Goal: Information Seeking & Learning: Check status

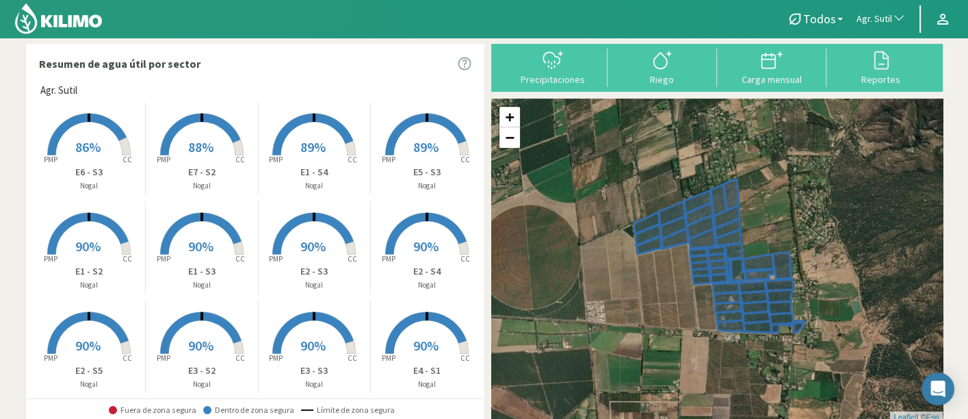
click at [875, 85] on div "Reportes" at bounding box center [880, 68] width 109 height 38
click at [875, 67] on div at bounding box center [880, 60] width 101 height 22
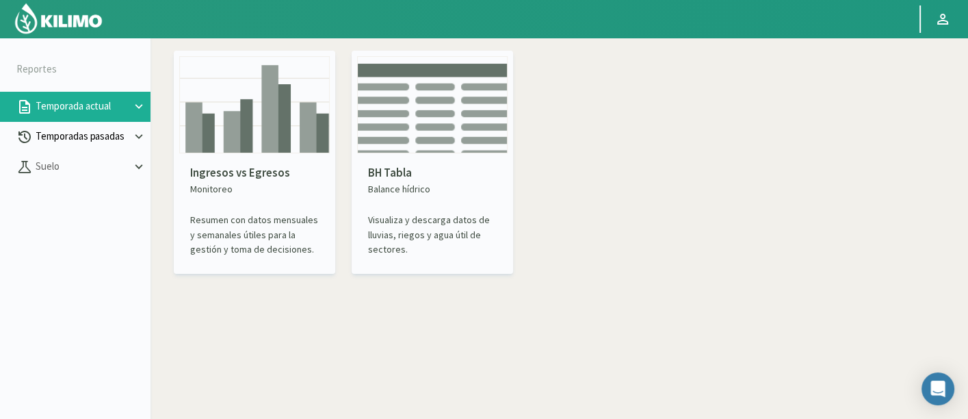
click at [75, 151] on button "Temporadas pasadas" at bounding box center [75, 137] width 151 height 30
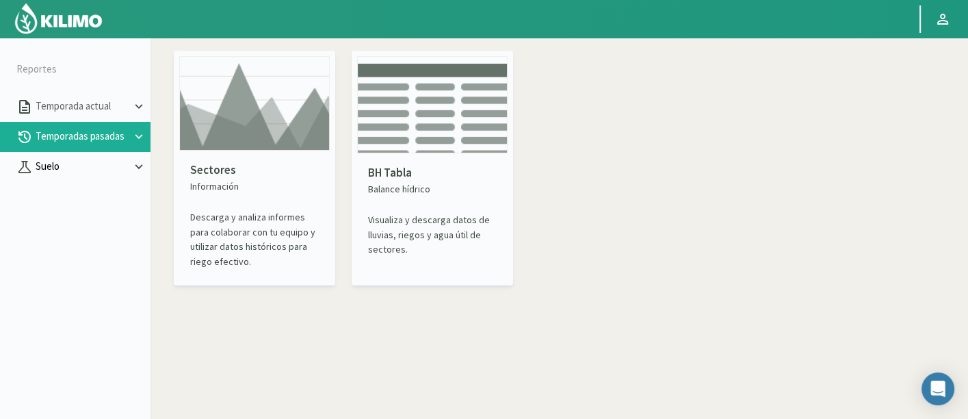
click at [83, 172] on p "Suelo" at bounding box center [82, 167] width 99 height 16
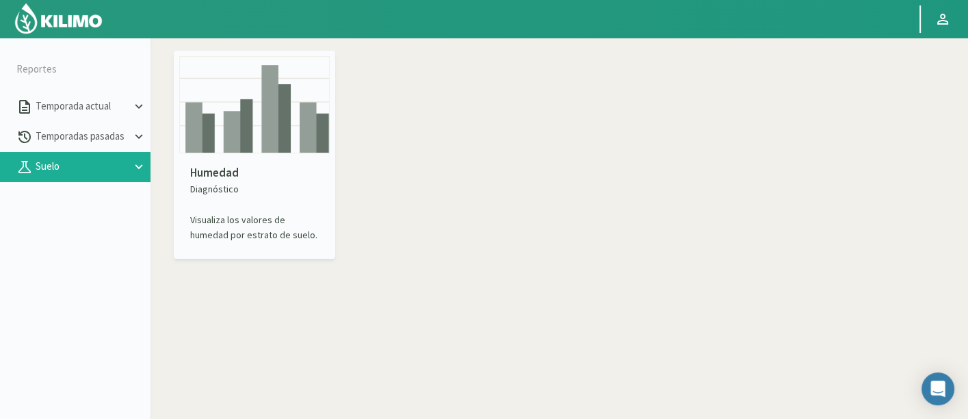
click at [214, 145] on img at bounding box center [254, 104] width 151 height 97
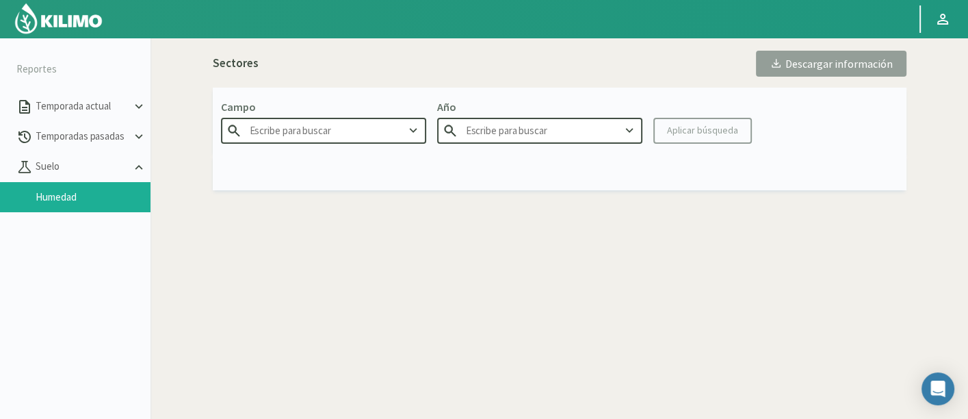
type input "Agr. Cardonal"
type input "2025"
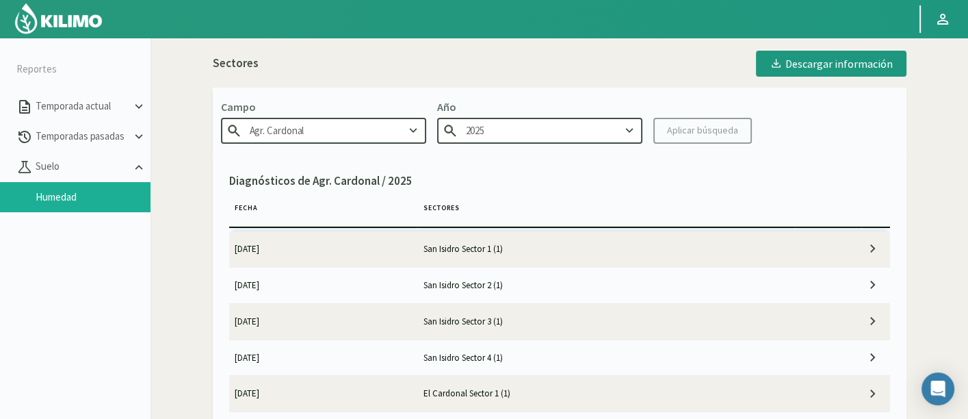
click at [382, 131] on input "Agr. Cardonal" at bounding box center [323, 130] width 205 height 25
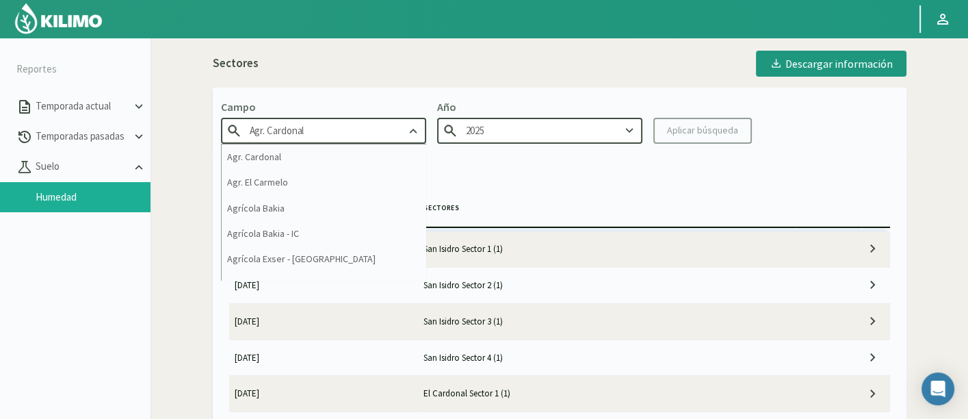
click at [382, 131] on input "Agr. Cardonal" at bounding box center [323, 130] width 205 height 25
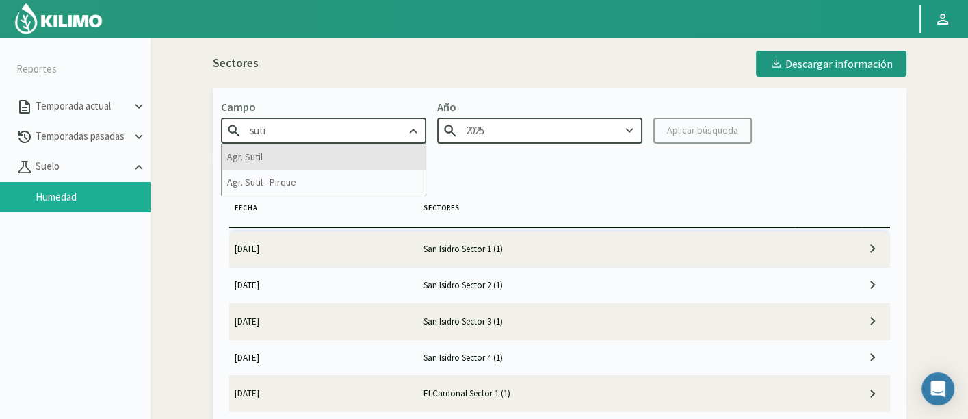
click at [393, 152] on div "Agr. Sutil" at bounding box center [324, 156] width 204 height 25
type input "Agr. Sutil"
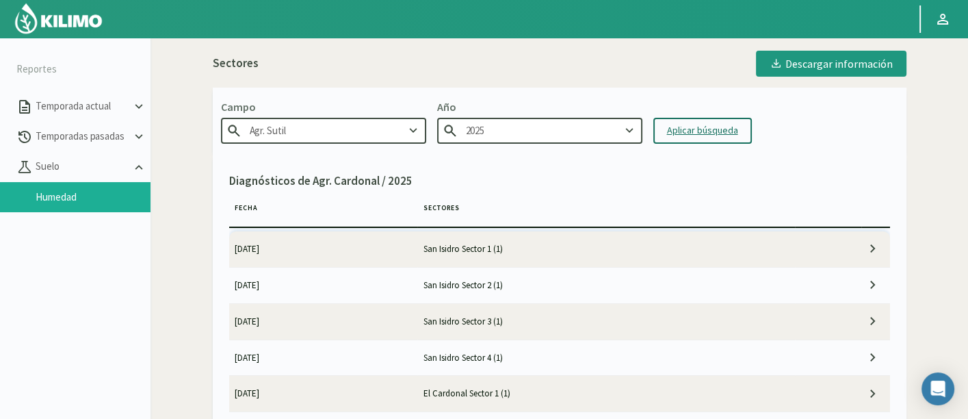
click at [712, 130] on div "Aplicar búsqueda" at bounding box center [702, 130] width 71 height 14
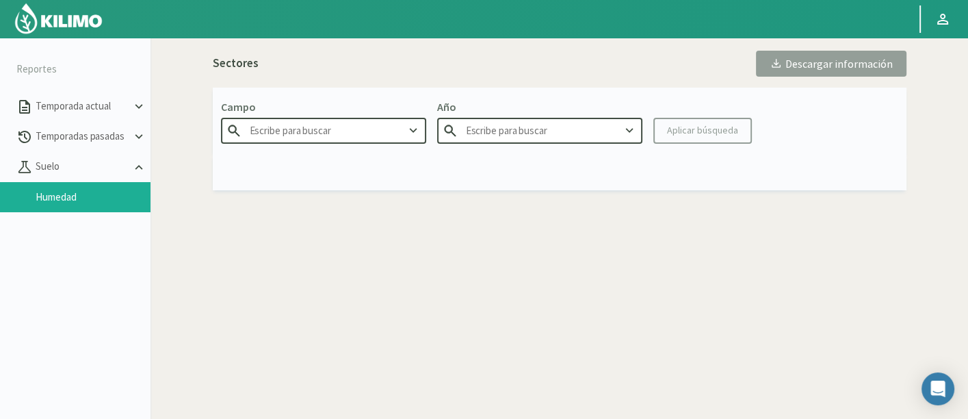
type input "Agr. Sutil"
type input "2025"
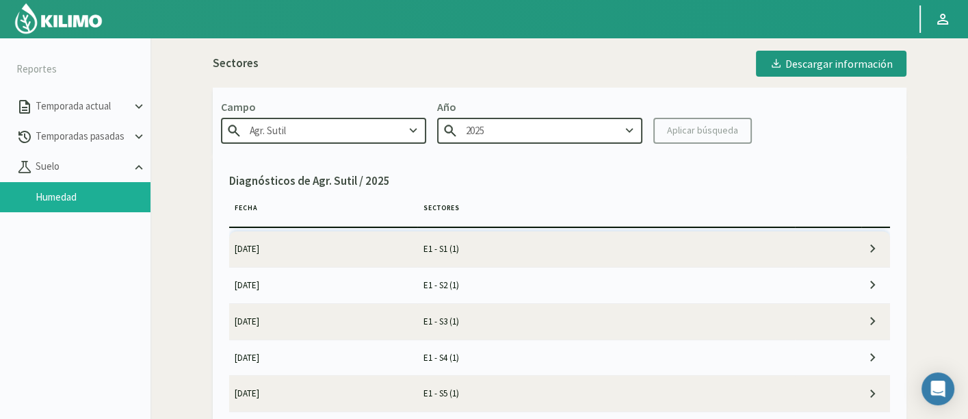
click at [545, 246] on td "E1 - S1 (1)" at bounding box center [606, 249] width 378 height 36
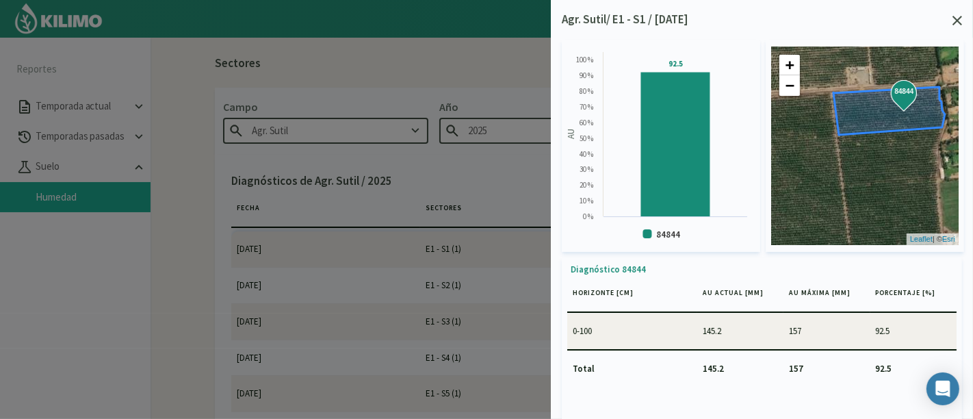
click at [875, 21] on icon at bounding box center [957, 21] width 10 height 10
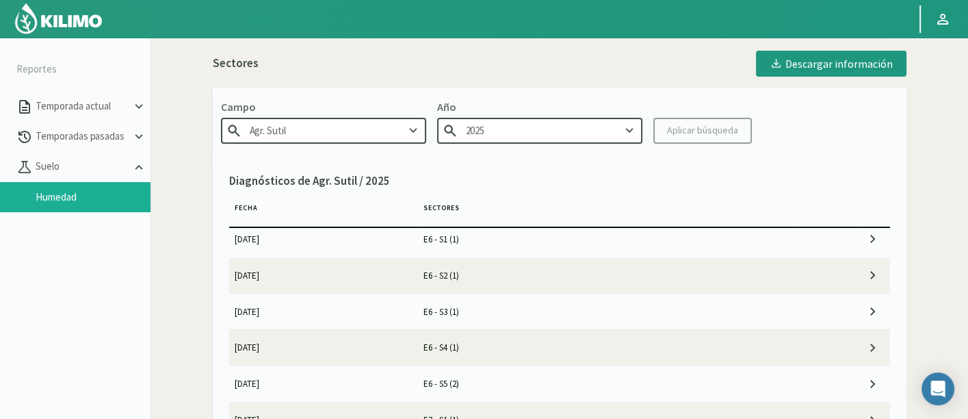
scroll to position [912, 0]
click at [520, 308] on td "E6 - S5 (2)" at bounding box center [606, 314] width 378 height 36
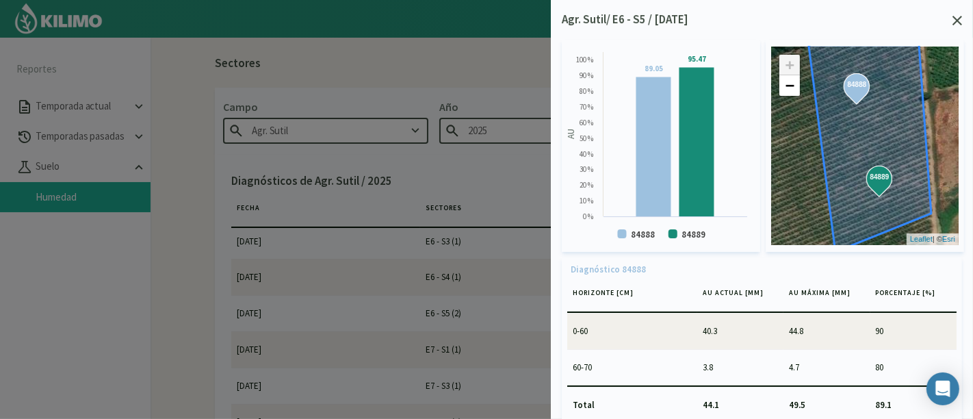
click at [875, 20] on icon at bounding box center [957, 21] width 10 height 10
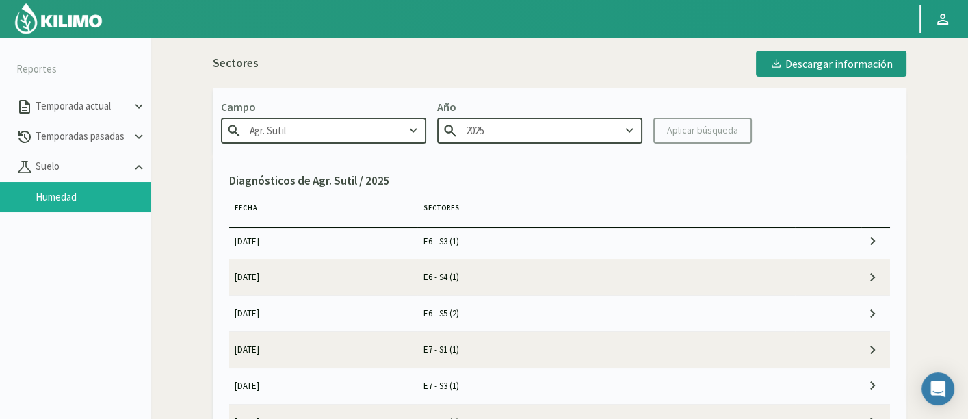
click at [480, 264] on td "E6 - S4 (1)" at bounding box center [606, 277] width 378 height 36
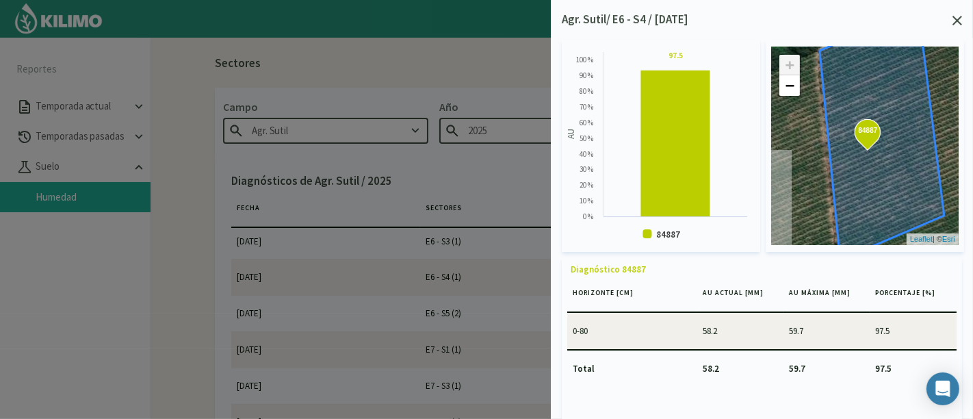
click at [875, 16] on icon at bounding box center [957, 21] width 10 height 10
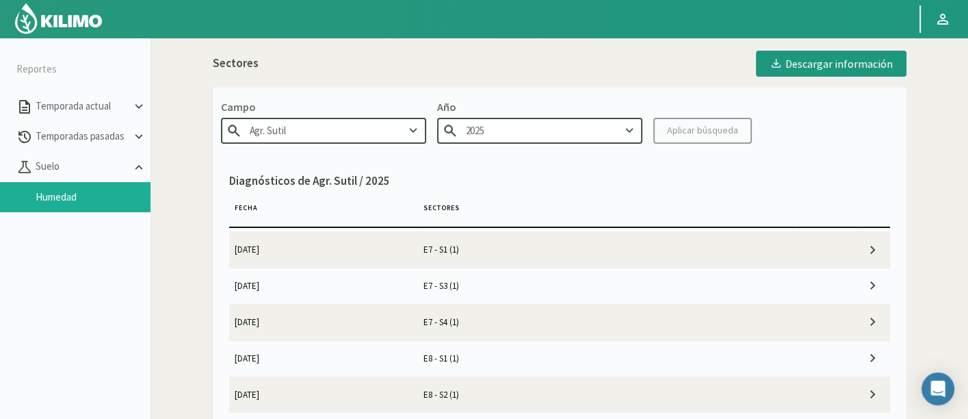
scroll to position [988, 0]
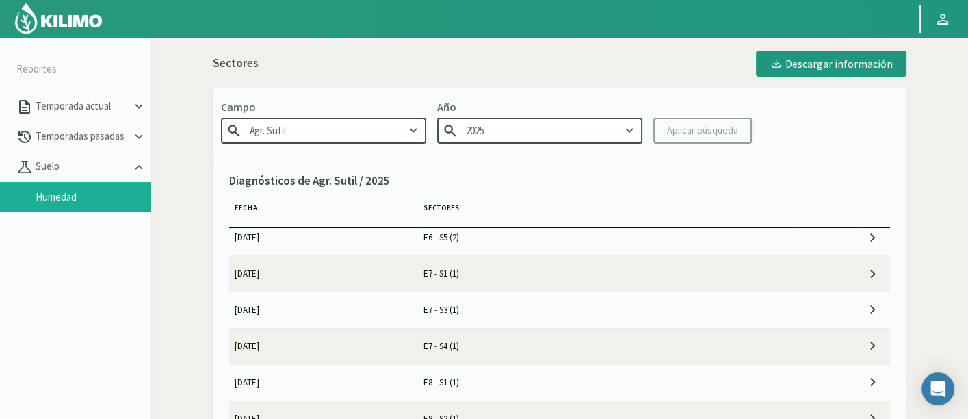
click at [533, 306] on td "E7 - S3 (1)" at bounding box center [606, 309] width 378 height 36
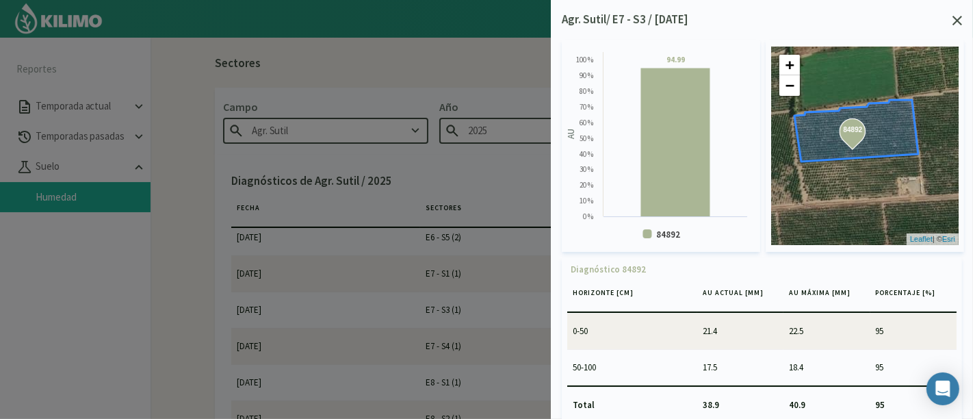
click at [875, 18] on icon at bounding box center [957, 21] width 10 height 10
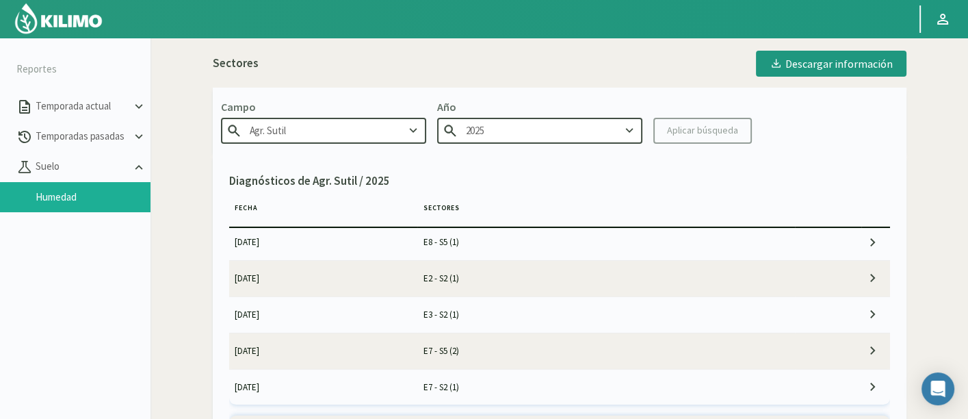
scroll to position [1292, 0]
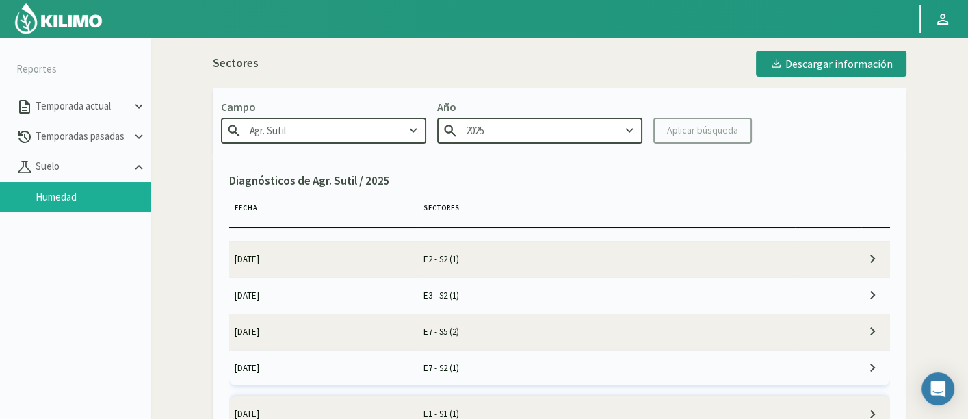
click at [501, 365] on td "E7 - S2 (1)" at bounding box center [606, 368] width 378 height 36
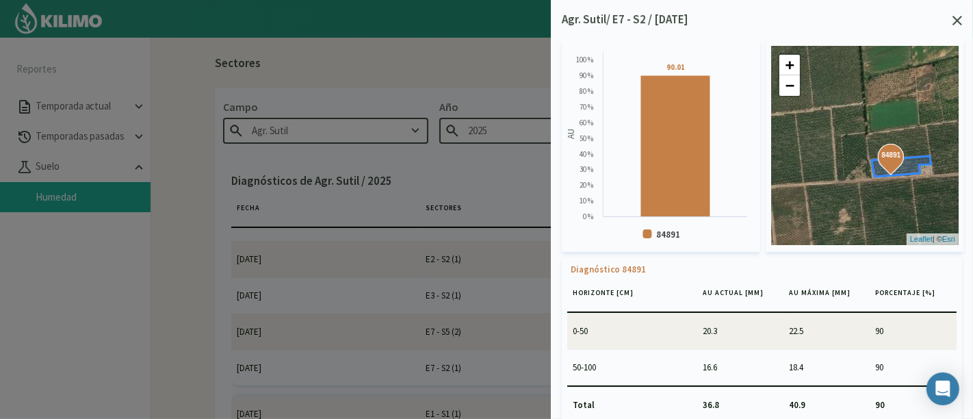
click at [875, 21] on icon at bounding box center [957, 21] width 10 height 10
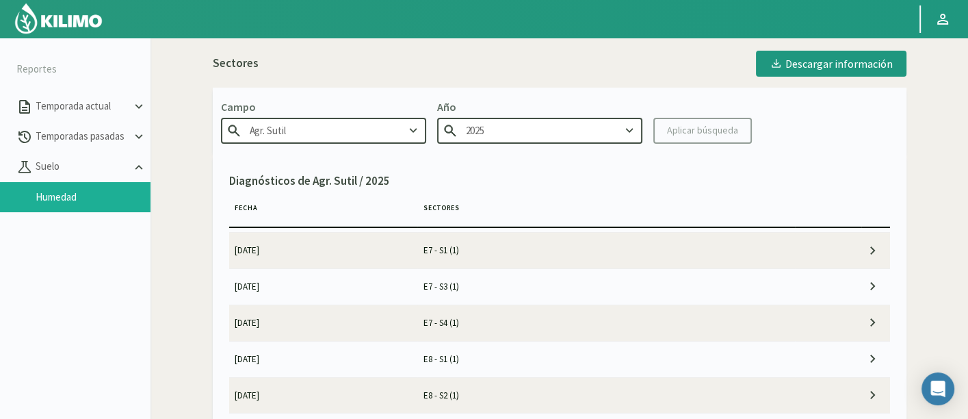
scroll to position [988, 0]
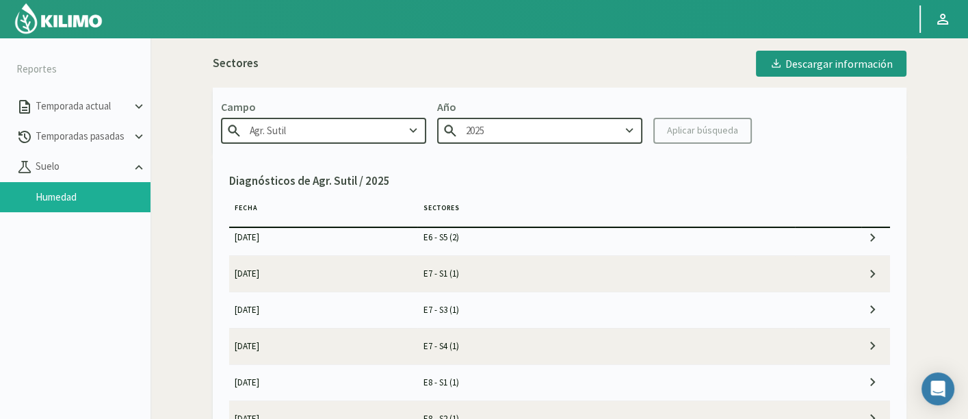
click at [527, 347] on td "E7 - S4 (1)" at bounding box center [606, 346] width 378 height 36
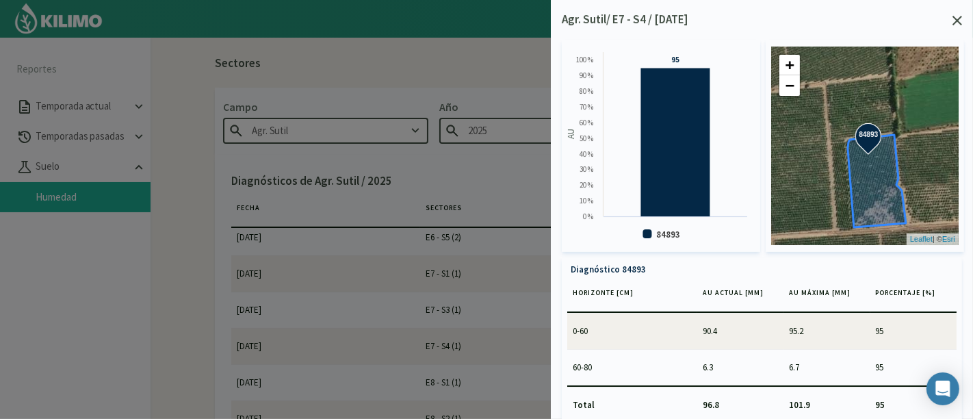
click at [875, 23] on div "Agr. Sutil/ E7 - S4 / [DATE]" at bounding box center [762, 20] width 400 height 18
click at [875, 14] on div "Agr. Sutil/ E7 - S4 / [DATE]" at bounding box center [762, 20] width 400 height 18
click at [875, 23] on icon at bounding box center [957, 21] width 10 height 10
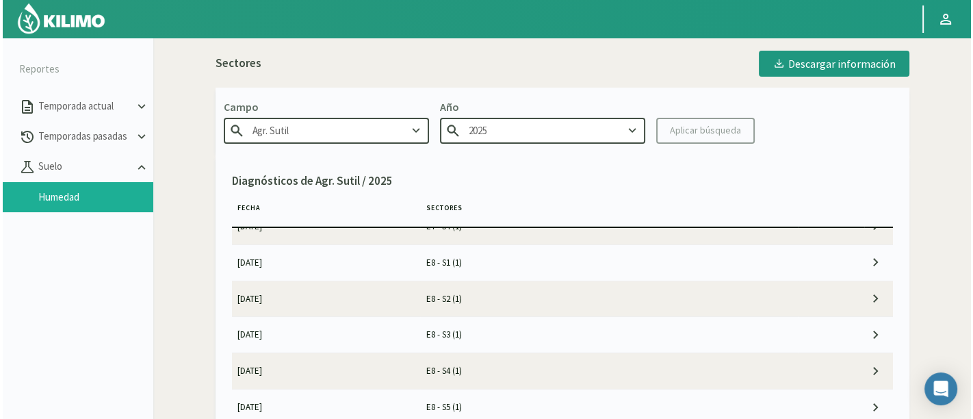
scroll to position [1216, 0]
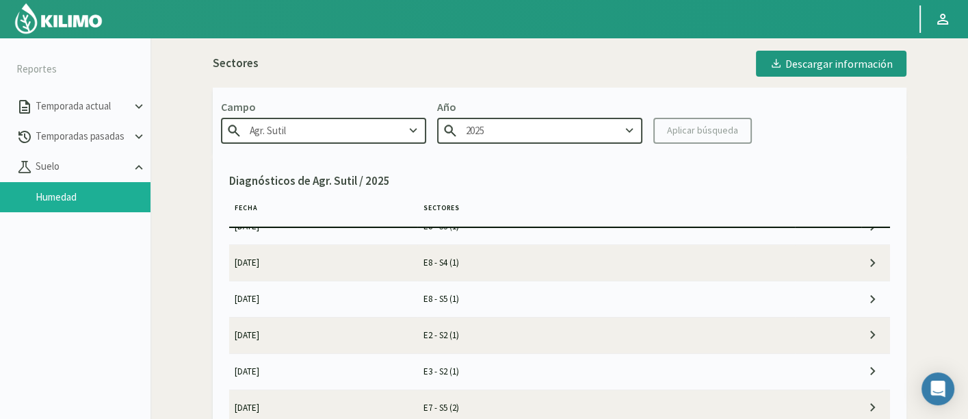
click at [523, 376] on td "E7 - S5 (2)" at bounding box center [606, 407] width 378 height 36
